Goal: Obtain resource: Download file/media

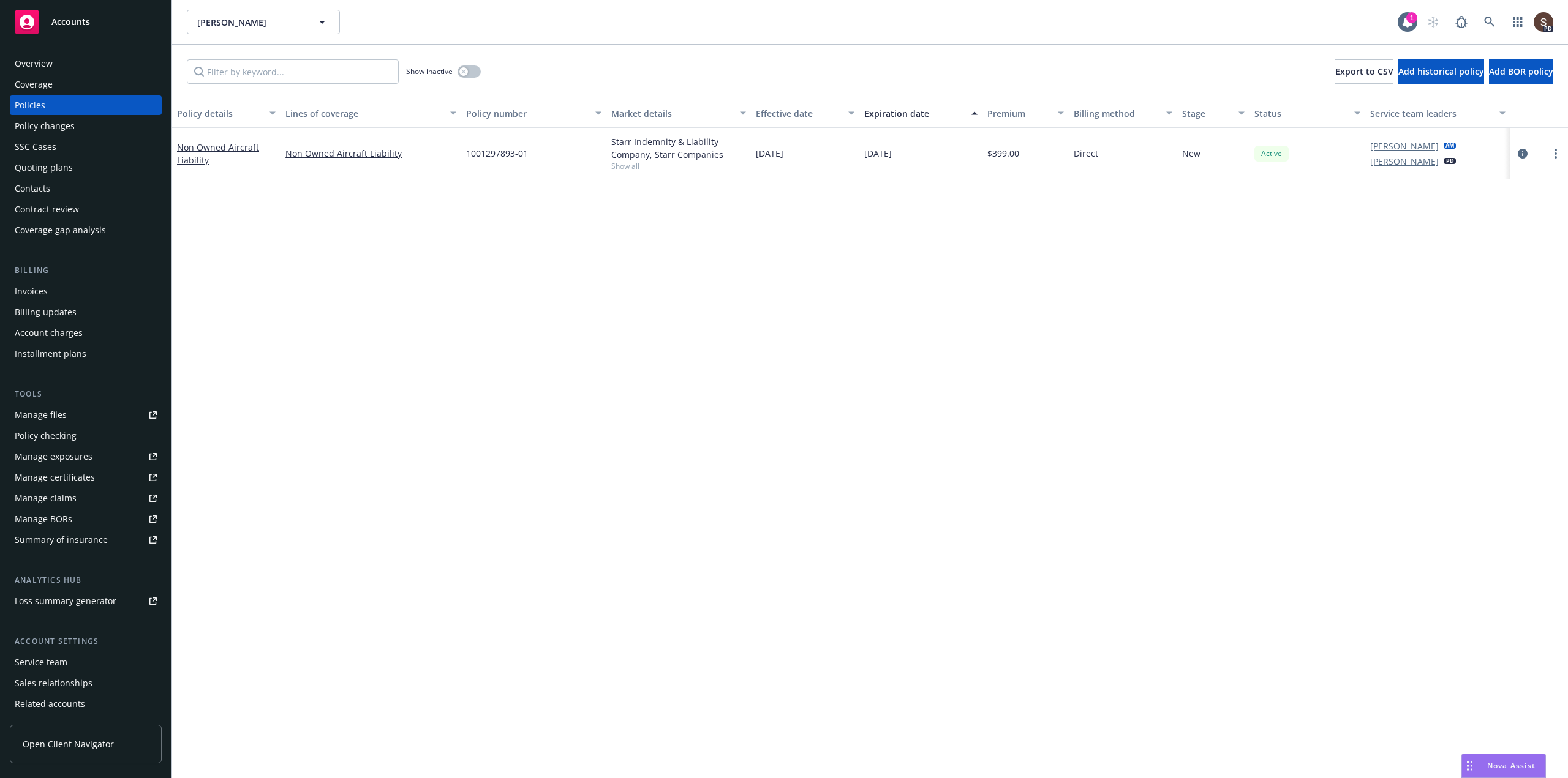
click at [68, 412] on link "Manage files" at bounding box center [86, 415] width 152 height 19
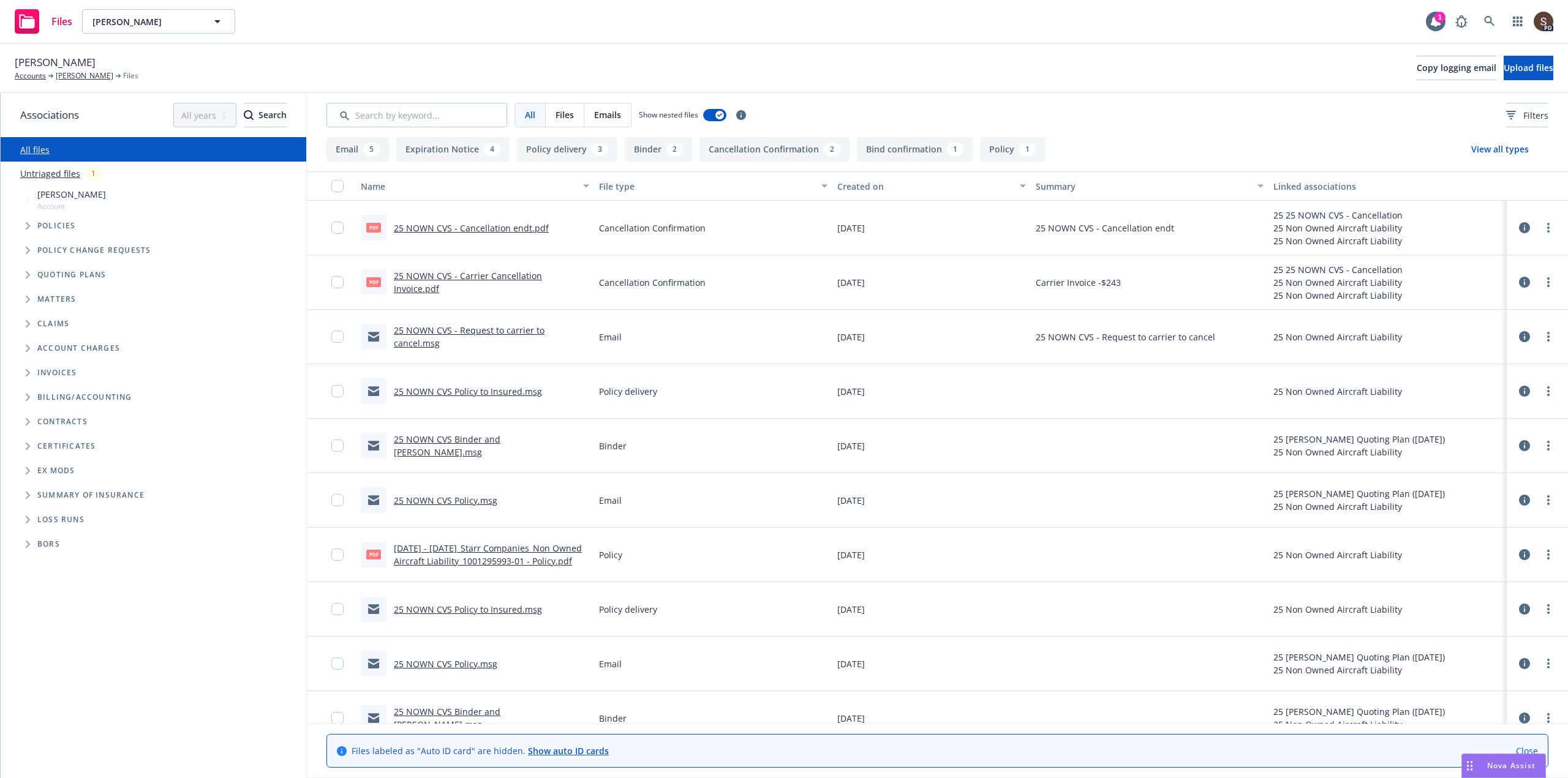
click at [512, 281] on link "25 NOWN CVS - Carrier Cancellation Invoice.pdf" at bounding box center [468, 282] width 148 height 25
